Goal: Task Accomplishment & Management: Complete application form

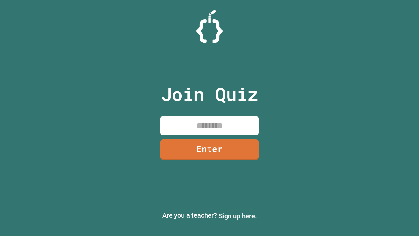
click at [238, 216] on link "Sign up here." at bounding box center [238, 216] width 38 height 8
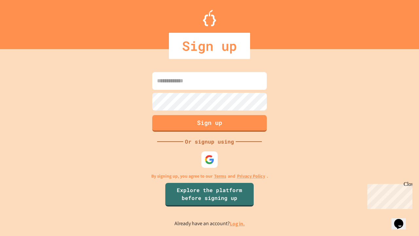
click at [238, 223] on link "Log in." at bounding box center [237, 223] width 15 height 7
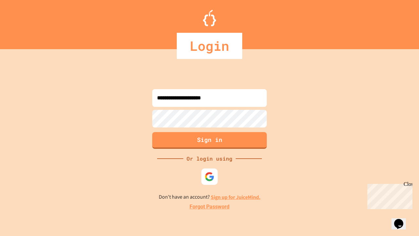
type input "**********"
